Goal: Task Accomplishment & Management: Use online tool/utility

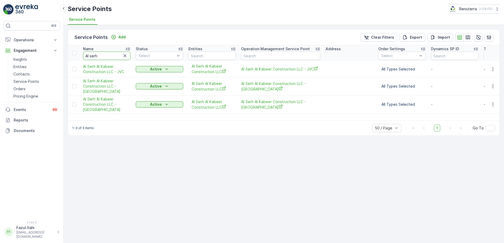
click at [108, 59] on input "Al serh" at bounding box center [106, 56] width 47 height 8
type input "Modern"
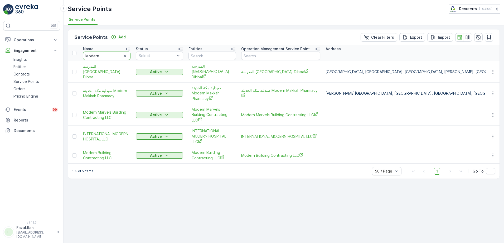
click at [107, 59] on input "Modern" at bounding box center [106, 56] width 47 height 8
click at [492, 153] on icon "button" at bounding box center [492, 155] width 5 height 5
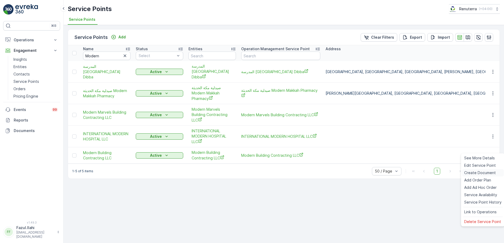
click at [477, 172] on span "Create Document" at bounding box center [480, 172] width 32 height 5
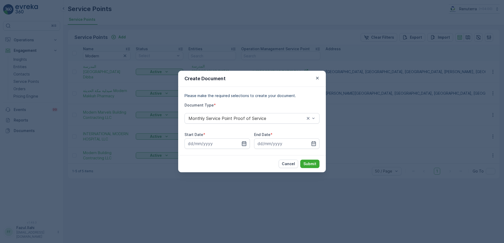
click at [242, 144] on icon "button" at bounding box center [244, 143] width 4 height 5
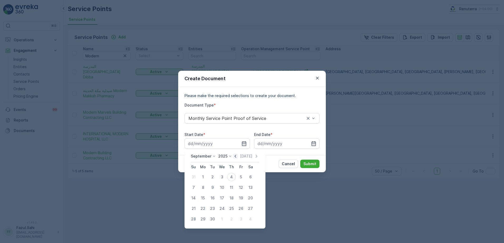
click at [234, 158] on icon "button" at bounding box center [235, 156] width 5 height 5
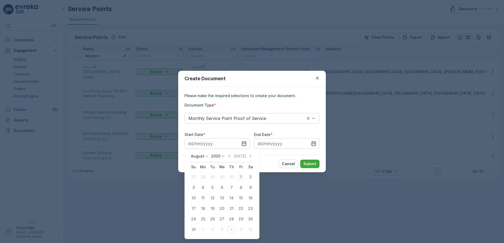
click at [239, 177] on div "1" at bounding box center [241, 177] width 8 height 8
type input "01.08.2025"
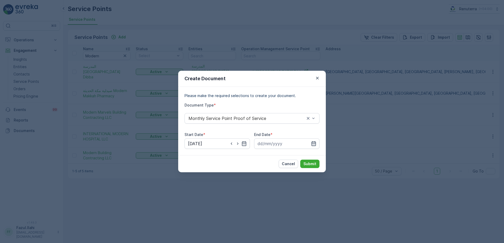
click at [314, 141] on icon "button" at bounding box center [313, 143] width 5 height 5
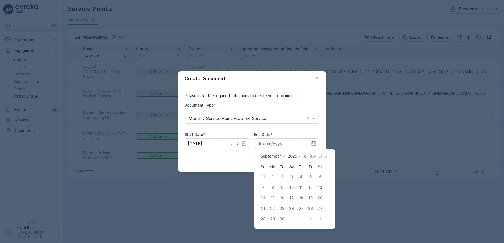
click at [304, 157] on icon "button" at bounding box center [304, 156] width 5 height 5
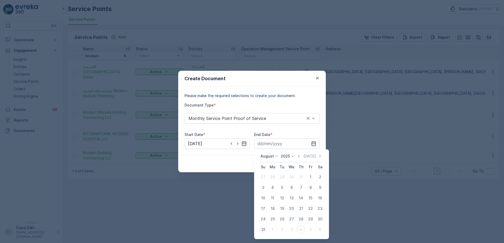
click at [262, 229] on div "31" at bounding box center [263, 230] width 8 height 8
type input "31.08.2025"
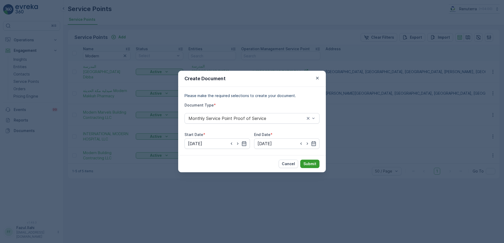
click at [307, 165] on p "Submit" at bounding box center [309, 164] width 13 height 5
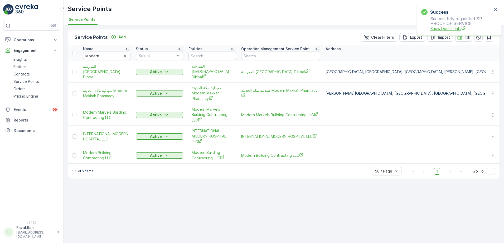
click at [450, 30] on span "Show Documents" at bounding box center [461, 29] width 62 height 6
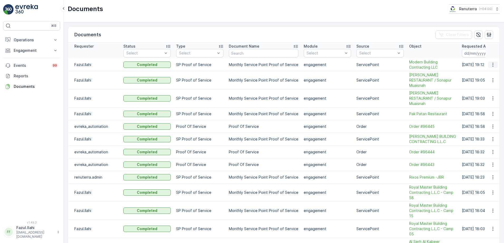
click at [491, 65] on icon "button" at bounding box center [492, 64] width 5 height 5
click at [491, 72] on span "See Details" at bounding box center [491, 72] width 20 height 5
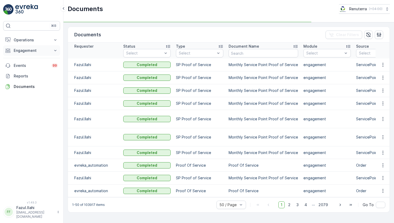
click at [33, 52] on p "Engagement" at bounding box center [32, 50] width 36 height 5
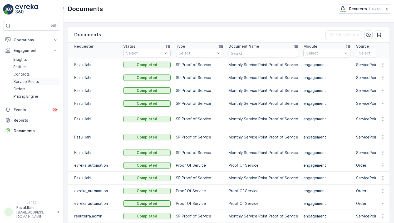
click at [32, 83] on p "Service Points" at bounding box center [26, 81] width 26 height 5
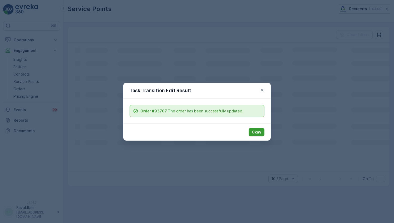
click at [260, 134] on p "Okay" at bounding box center [256, 132] width 9 height 5
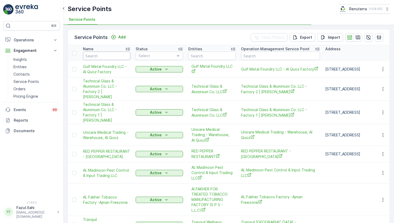
click at [107, 53] on input "text" at bounding box center [106, 56] width 47 height 8
type input "Home"
click at [107, 53] on input "Home" at bounding box center [106, 56] width 47 height 8
type input "Home"
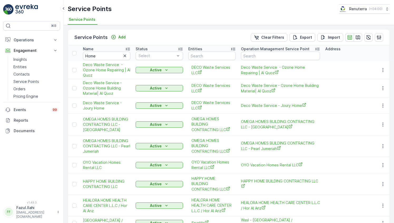
type input "Home"
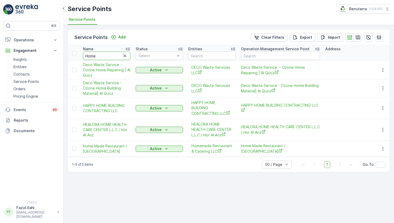
click at [107, 53] on input "Home" at bounding box center [106, 56] width 47 height 8
type input "Home"
click at [107, 53] on input "Home M" at bounding box center [106, 56] width 47 height 8
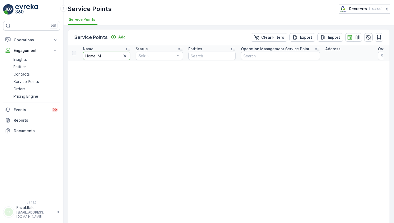
click at [107, 55] on input "Home M" at bounding box center [106, 56] width 47 height 8
type input "Hom"
click at [107, 55] on input "Hom" at bounding box center [106, 56] width 47 height 8
type input "Home"
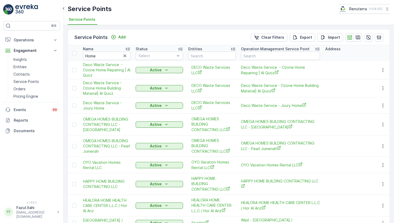
type input "Hom"
click at [111, 55] on input "Home" at bounding box center [106, 56] width 47 height 8
type input "Home"
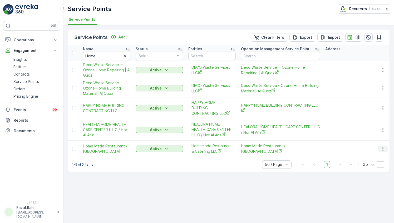
click at [383, 146] on icon "button" at bounding box center [382, 148] width 5 height 5
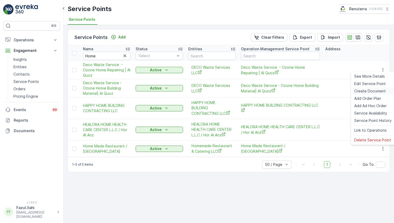
click at [368, 93] on span "Create Document" at bounding box center [370, 91] width 32 height 5
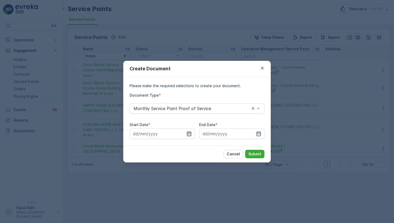
click at [191, 132] on icon "button" at bounding box center [189, 133] width 4 height 5
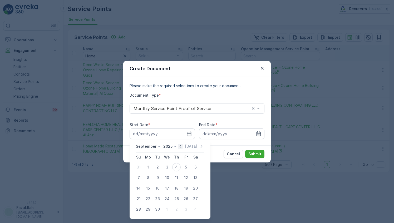
click at [178, 145] on icon "button" at bounding box center [180, 146] width 5 height 5
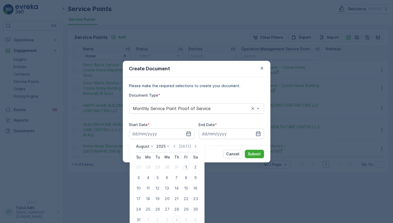
click at [183, 165] on div "1" at bounding box center [186, 167] width 8 height 8
type input "01.08.2025"
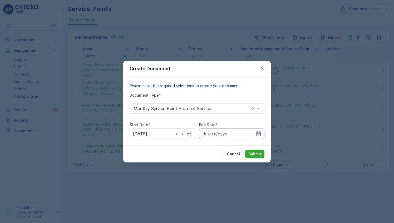
click at [256, 134] on input at bounding box center [231, 134] width 65 height 11
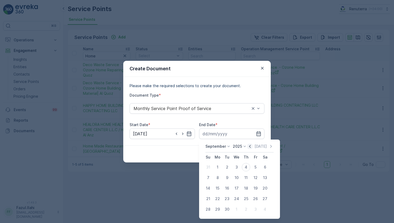
click at [251, 145] on icon "button" at bounding box center [249, 146] width 5 height 5
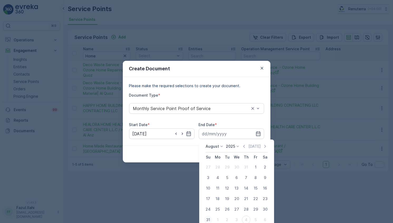
click at [209, 220] on div "31" at bounding box center [208, 220] width 8 height 8
type input "31.08.2025"
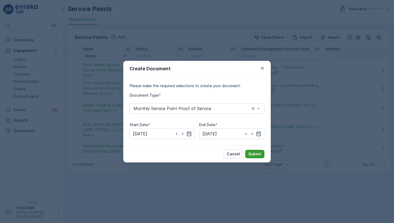
click at [255, 151] on button "Submit" at bounding box center [254, 154] width 19 height 8
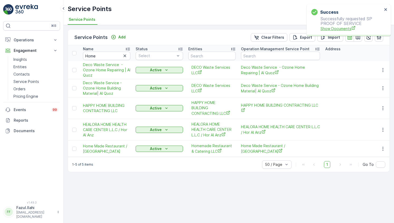
click at [341, 31] on span "Show Documents" at bounding box center [352, 29] width 62 height 6
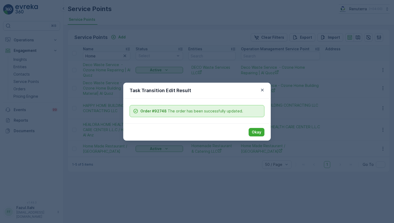
click at [247, 130] on div "Okay" at bounding box center [197, 132] width 148 height 17
click at [254, 131] on p "Okay" at bounding box center [256, 132] width 9 height 5
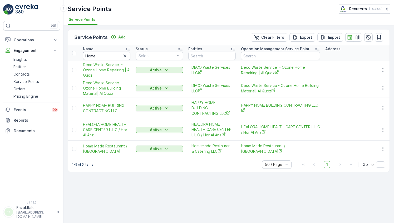
click at [110, 58] on input "Home" at bounding box center [106, 56] width 47 height 8
type input "Gr"
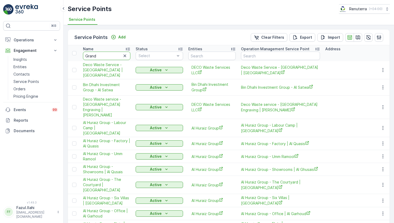
type input "Grand"
click at [109, 56] on input "Grand" at bounding box center [106, 56] width 47 height 8
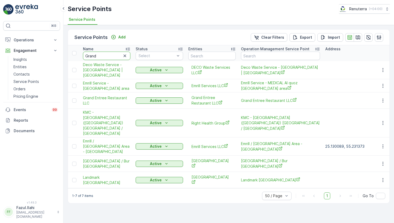
click at [109, 56] on input "Grand" at bounding box center [106, 56] width 47 height 8
type input "Grand Nova"
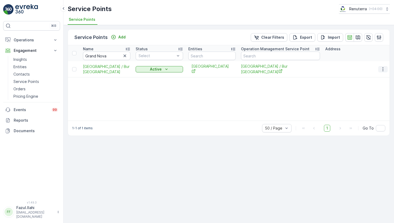
click at [383, 67] on icon "button" at bounding box center [383, 69] width 1 height 4
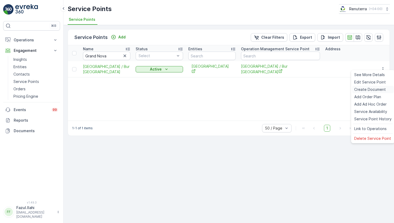
click at [371, 86] on div "Create Document" at bounding box center [373, 89] width 42 height 7
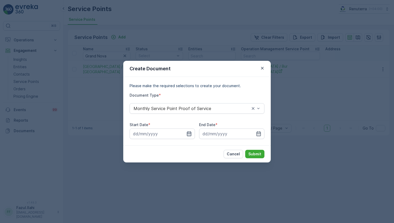
click at [188, 134] on icon "button" at bounding box center [189, 133] width 5 height 5
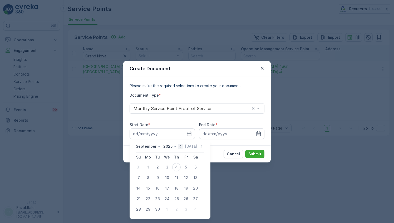
click at [179, 147] on icon "button" at bounding box center [180, 146] width 5 height 5
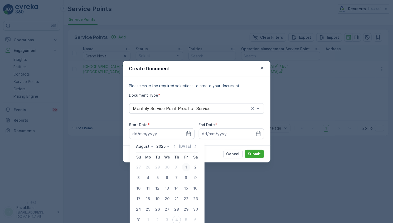
click at [187, 165] on div "1" at bounding box center [186, 167] width 8 height 8
type input "01.08.2025"
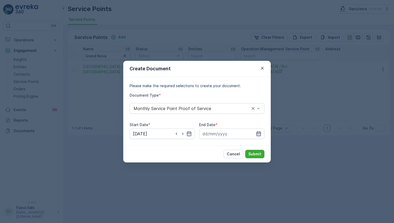
click at [260, 132] on icon "button" at bounding box center [258, 133] width 5 height 5
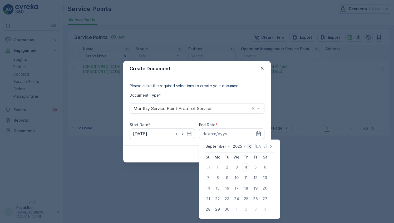
click at [249, 147] on icon "button" at bounding box center [250, 146] width 2 height 3
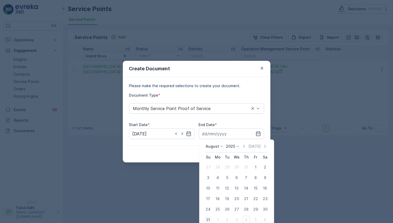
click at [208, 218] on div "31" at bounding box center [208, 220] width 8 height 8
type input "31.08.2025"
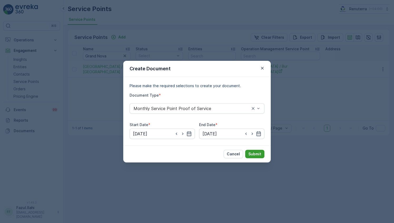
click at [256, 153] on p "Submit" at bounding box center [254, 153] width 13 height 5
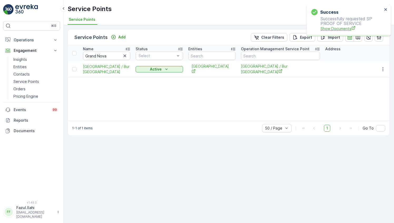
click at [341, 27] on span "Show Documents" at bounding box center [352, 29] width 62 height 6
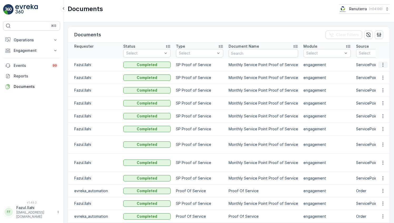
click at [381, 64] on icon "button" at bounding box center [382, 64] width 5 height 5
click at [378, 75] on span "See Details" at bounding box center [381, 72] width 20 height 5
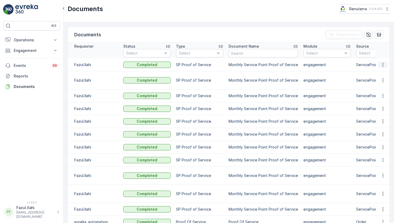
click at [383, 64] on icon "button" at bounding box center [382, 64] width 5 height 5
click at [379, 74] on span "See Details" at bounding box center [381, 72] width 20 height 5
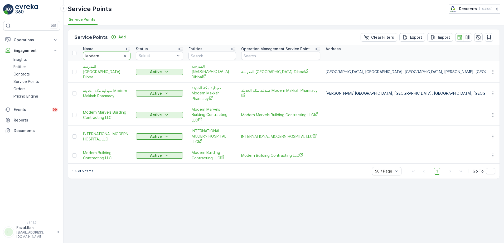
click at [107, 55] on input "Modern" at bounding box center [106, 56] width 47 height 8
drag, startPoint x: 0, startPoint y: 0, endPoint x: 107, endPoint y: 55, distance: 120.1
click at [107, 55] on input "Modern" at bounding box center [106, 56] width 47 height 8
type input "Sys"
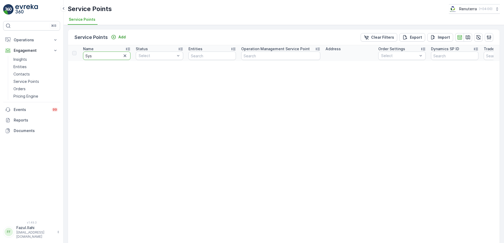
click at [107, 55] on input "Sys" at bounding box center [106, 56] width 47 height 8
type input "Sysm"
type input "Sy"
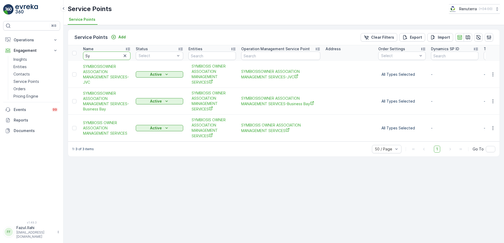
click at [107, 55] on input "Sy" at bounding box center [106, 56] width 47 height 8
type input "Sym"
click at [492, 74] on icon "button" at bounding box center [492, 74] width 5 height 5
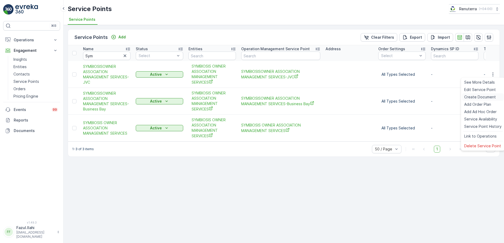
click at [473, 96] on span "Create Document" at bounding box center [480, 97] width 32 height 5
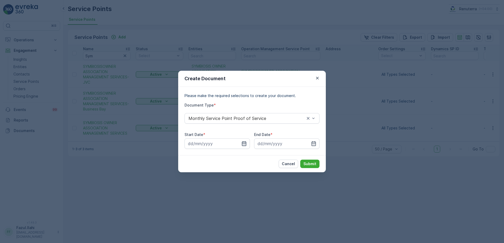
click at [245, 143] on icon "button" at bounding box center [243, 143] width 5 height 5
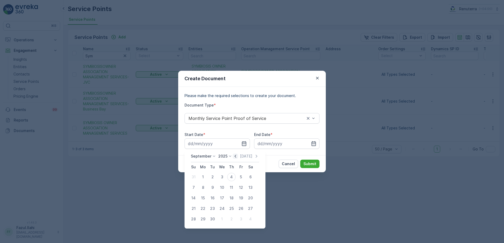
click at [234, 159] on icon "button" at bounding box center [235, 156] width 5 height 5
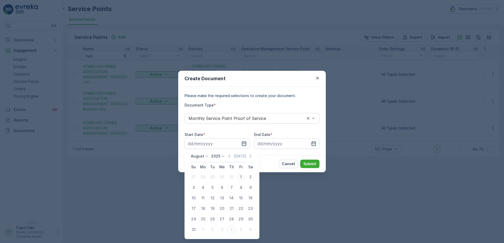
click at [240, 177] on div "1" at bounding box center [241, 177] width 8 height 8
type input "01.08.2025"
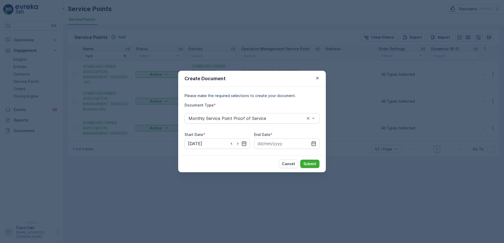
click at [310, 138] on div "End Date *" at bounding box center [286, 140] width 65 height 17
click at [312, 143] on icon "button" at bounding box center [313, 143] width 4 height 5
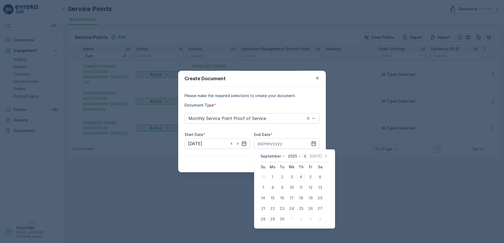
click at [302, 156] on icon "button" at bounding box center [304, 156] width 5 height 5
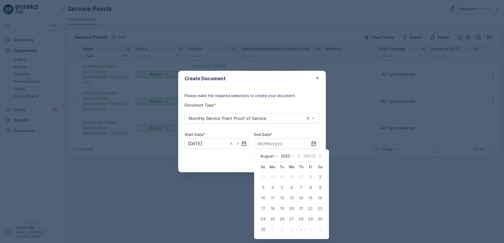
click at [262, 228] on div "31" at bounding box center [263, 230] width 8 height 8
type input "31.08.2025"
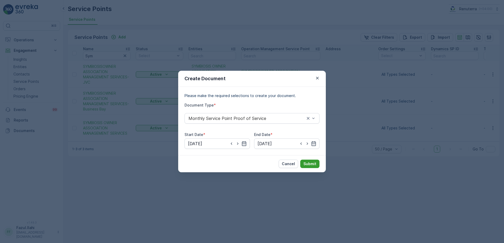
click at [310, 163] on p "Submit" at bounding box center [309, 164] width 13 height 5
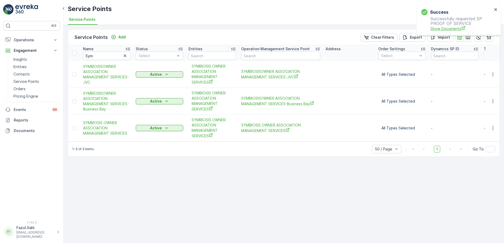
click at [450, 27] on span "Show Documents" at bounding box center [461, 29] width 62 height 6
click at [493, 103] on icon "button" at bounding box center [492, 101] width 5 height 5
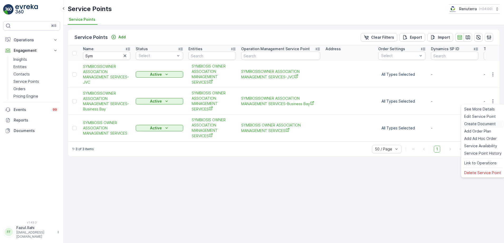
click at [472, 125] on span "Create Document" at bounding box center [480, 123] width 32 height 5
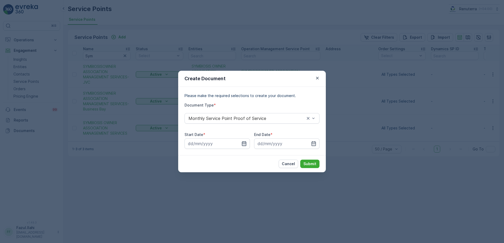
click at [246, 143] on icon "button" at bounding box center [244, 143] width 4 height 5
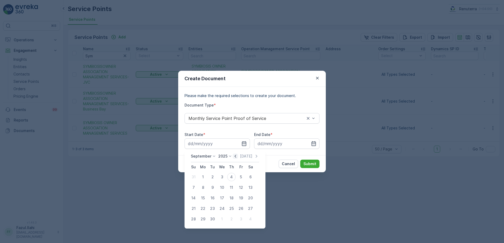
click at [235, 156] on icon "button" at bounding box center [235, 156] width 5 height 5
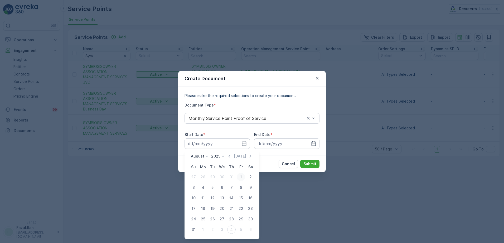
click at [242, 177] on div "1" at bounding box center [241, 177] width 8 height 8
type input "01.08.2025"
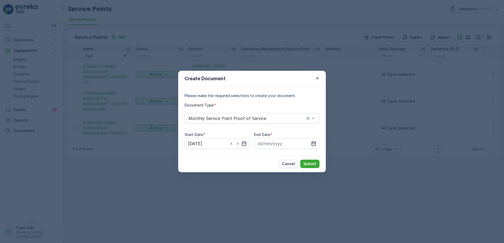
click at [315, 145] on icon "button" at bounding box center [313, 143] width 5 height 5
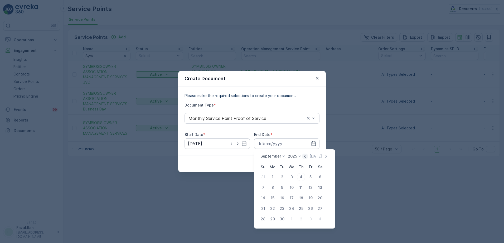
click at [306, 157] on icon "button" at bounding box center [304, 156] width 5 height 5
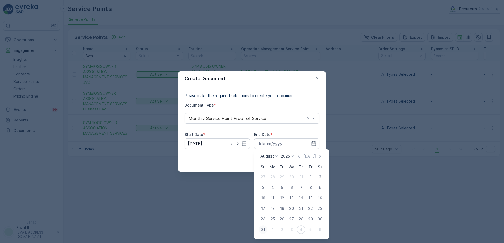
click at [263, 229] on div "31" at bounding box center [263, 230] width 8 height 8
type input "31.08.2025"
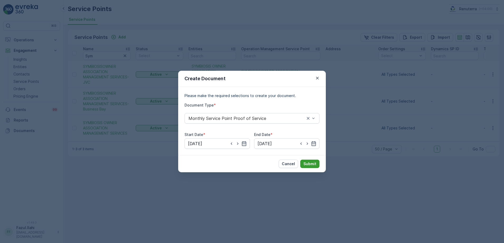
click at [311, 162] on p "Submit" at bounding box center [309, 164] width 13 height 5
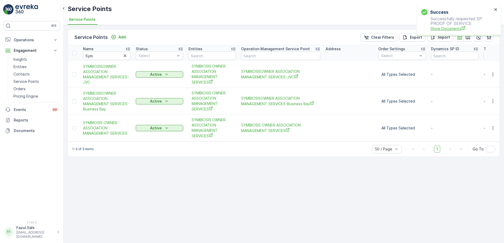
click at [446, 28] on span "Show Documents" at bounding box center [461, 29] width 62 height 6
click at [492, 129] on icon "button" at bounding box center [492, 128] width 5 height 5
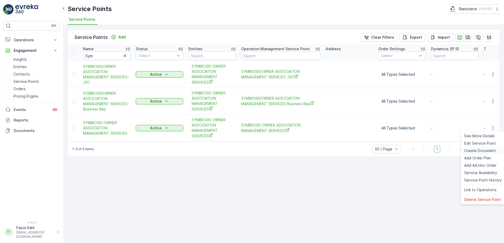
click at [476, 150] on span "Create Document" at bounding box center [480, 150] width 32 height 5
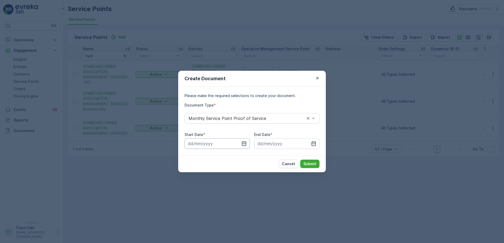
click at [241, 142] on input at bounding box center [216, 144] width 65 height 11
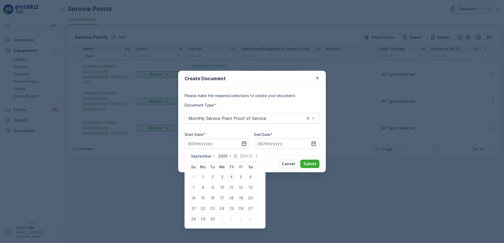
click at [234, 155] on icon "button" at bounding box center [235, 156] width 5 height 5
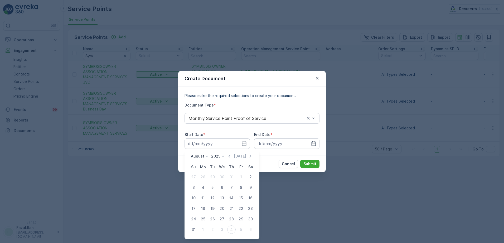
click at [241, 177] on div "1" at bounding box center [241, 177] width 8 height 8
type input "01.08.2025"
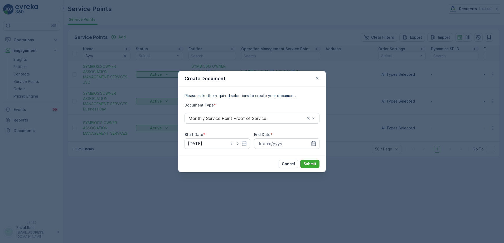
click at [313, 146] on icon "button" at bounding box center [313, 143] width 5 height 5
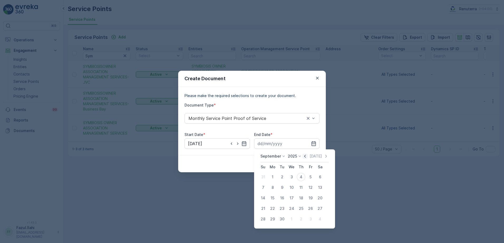
click at [304, 156] on icon "button" at bounding box center [305, 156] width 2 height 3
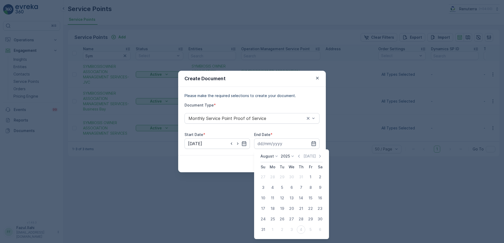
drag, startPoint x: 265, startPoint y: 230, endPoint x: 283, endPoint y: 216, distance: 23.5
click at [265, 230] on div "31" at bounding box center [263, 230] width 8 height 8
type input "31.08.2025"
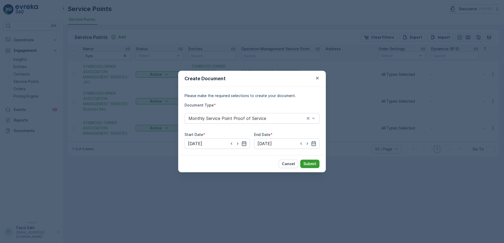
click at [311, 165] on p "Submit" at bounding box center [309, 164] width 13 height 5
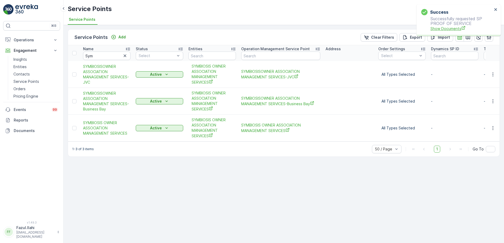
click at [456, 29] on span "Show Documents" at bounding box center [461, 29] width 62 height 6
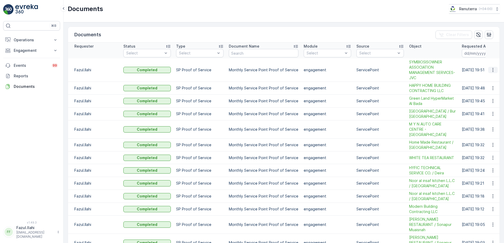
click at [491, 70] on icon "button" at bounding box center [492, 69] width 5 height 5
click at [485, 82] on ul "See Details" at bounding box center [491, 77] width 27 height 9
click at [487, 79] on span "See Details" at bounding box center [491, 77] width 20 height 5
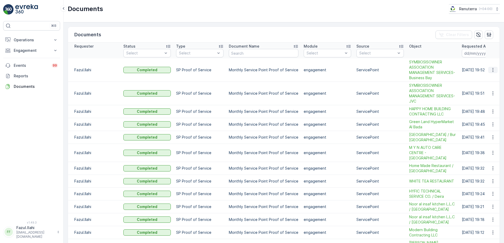
click at [492, 70] on icon "button" at bounding box center [492, 70] width 1 height 4
click at [487, 78] on span "See Details" at bounding box center [494, 78] width 20 height 5
click at [490, 67] on button "button" at bounding box center [492, 70] width 9 height 6
click at [491, 68] on icon "button" at bounding box center [492, 69] width 5 height 5
click at [489, 66] on td at bounding box center [492, 69] width 14 height 23
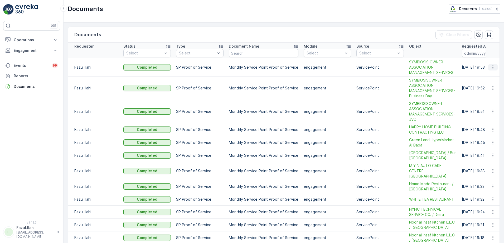
click at [492, 66] on icon "button" at bounding box center [492, 68] width 1 height 4
click at [485, 77] on span "See Details" at bounding box center [491, 75] width 20 height 5
